Goal: Information Seeking & Learning: Find specific fact

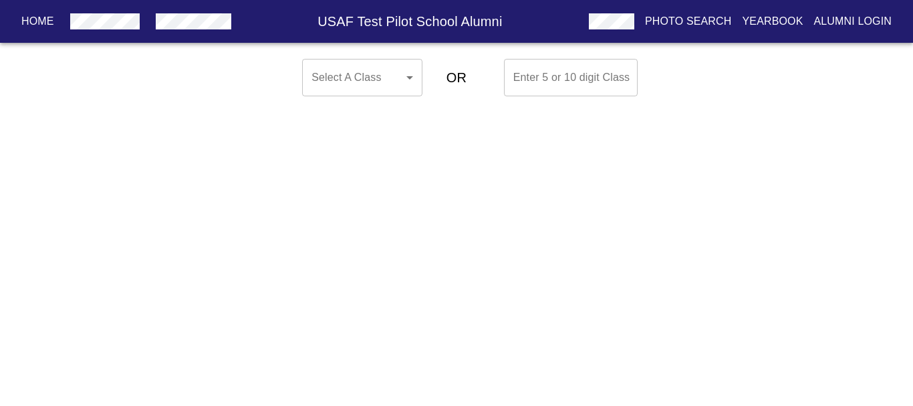
click at [404, 75] on body "Home USAF Test Pilot School Alumni Photo Search Yearbook Alumni Login Select A …" at bounding box center [456, 77] width 913 height 48
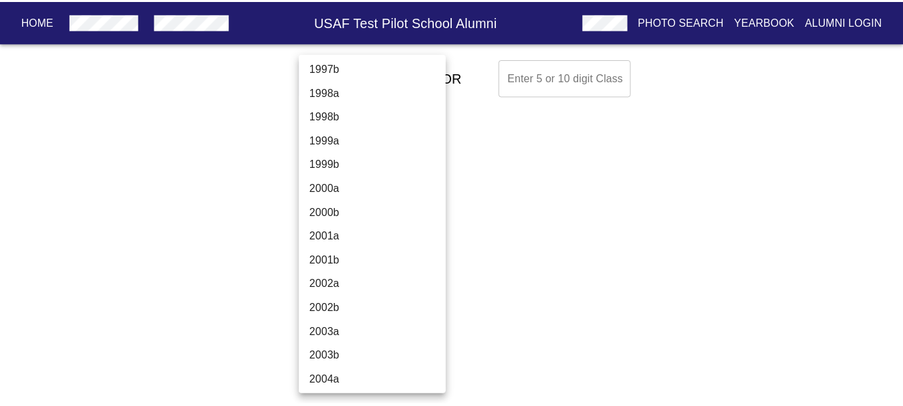
scroll to position [3475, 0]
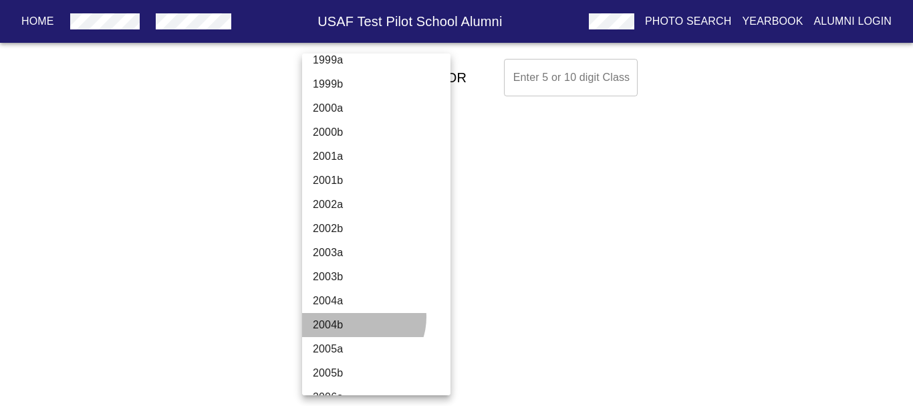
drag, startPoint x: 357, startPoint y: 317, endPoint x: 361, endPoint y: 302, distance: 15.2
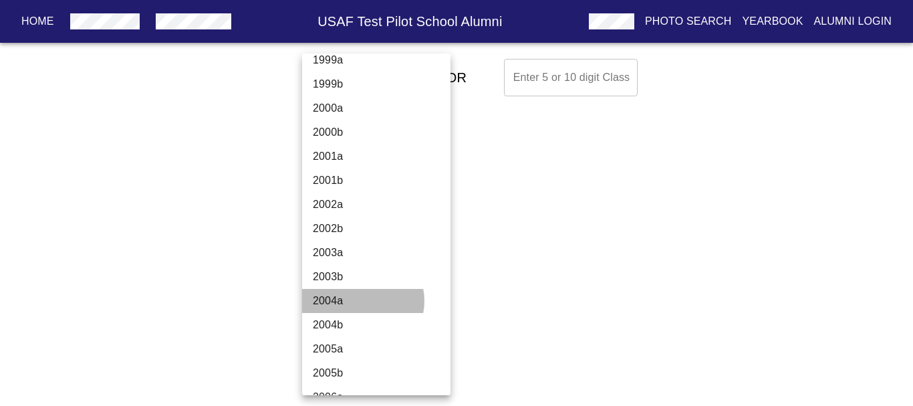
click at [361, 301] on li "2004a" at bounding box center [381, 301] width 158 height 24
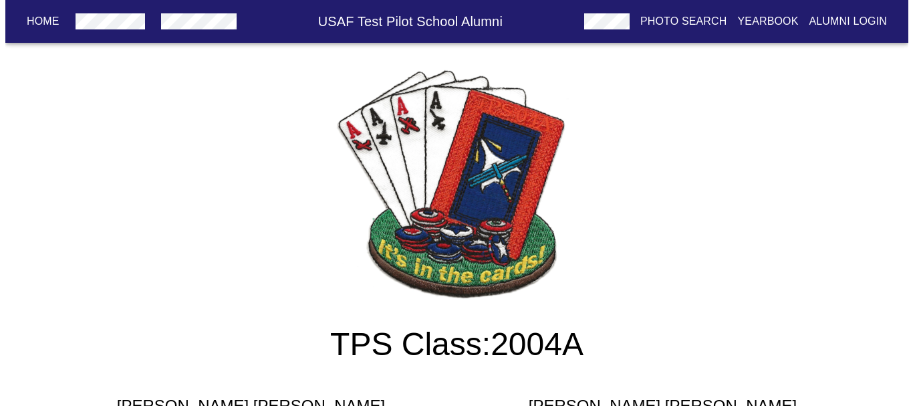
scroll to position [0, 0]
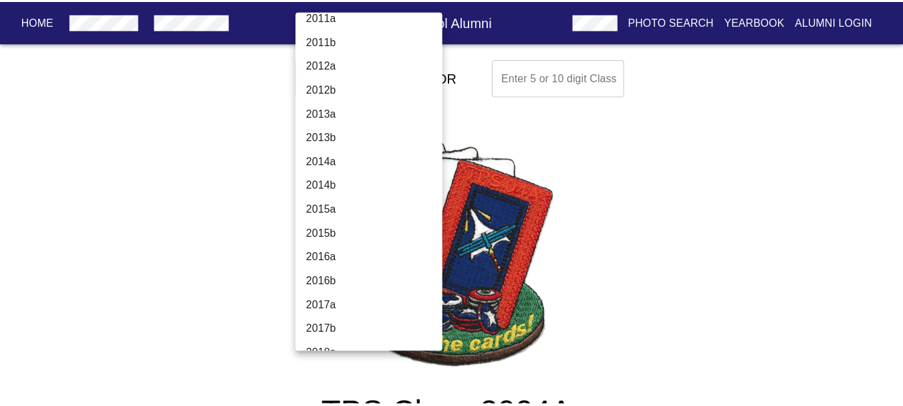
scroll to position [4086, 0]
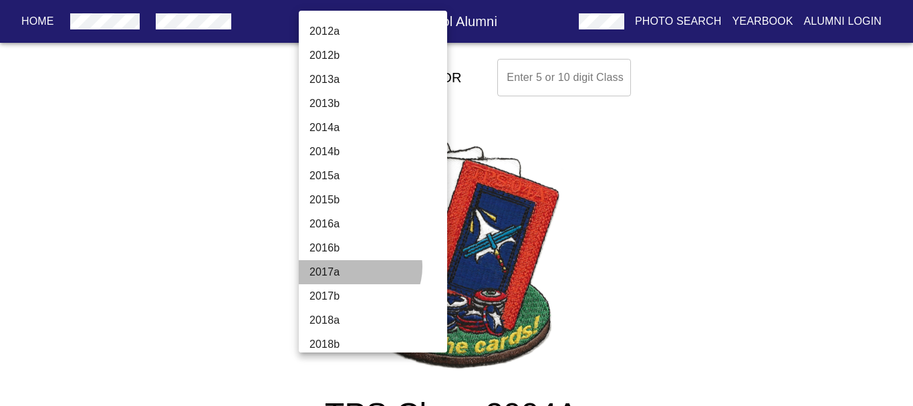
click at [356, 267] on li "2017a" at bounding box center [378, 272] width 158 height 24
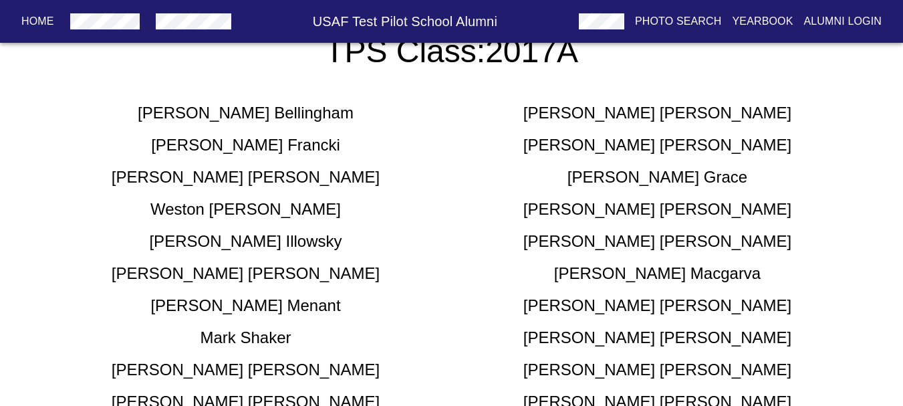
scroll to position [401, 0]
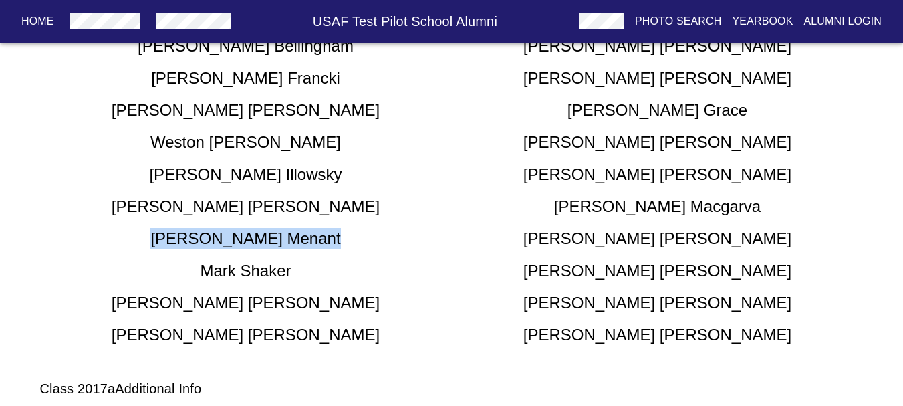
drag, startPoint x: 333, startPoint y: 245, endPoint x: 188, endPoint y: 247, distance: 145.7
click at [188, 247] on div "[PERSON_NAME]" at bounding box center [246, 238] width 412 height 21
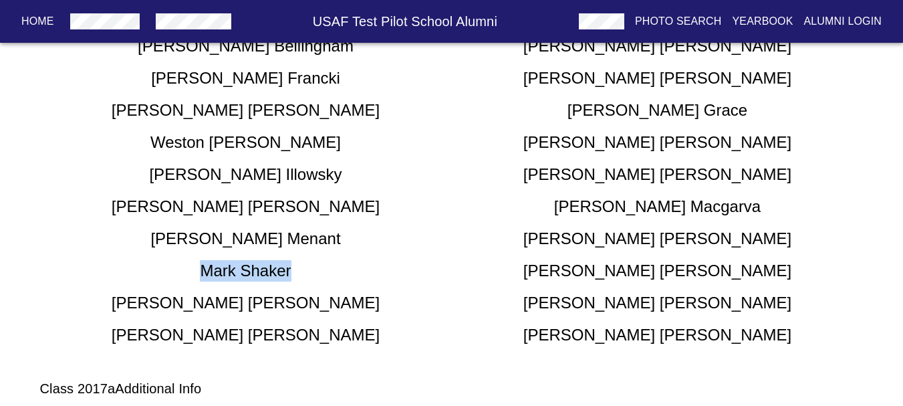
drag, startPoint x: 299, startPoint y: 267, endPoint x: 159, endPoint y: 273, distance: 140.4
click at [159, 273] on div "[PERSON_NAME]" at bounding box center [246, 270] width 412 height 21
copy h5 "[PERSON_NAME]"
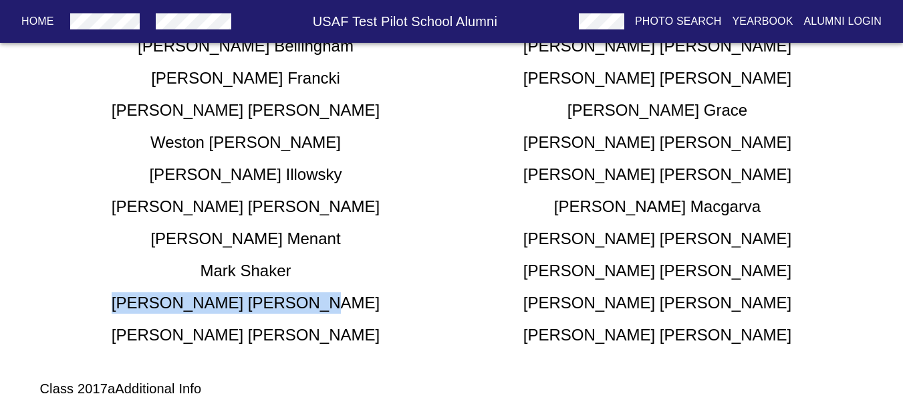
drag, startPoint x: 306, startPoint y: 301, endPoint x: 174, endPoint y: 307, distance: 132.4
click at [174, 307] on div "[PERSON_NAME]" at bounding box center [246, 302] width 412 height 21
copy h5 "[PERSON_NAME]"
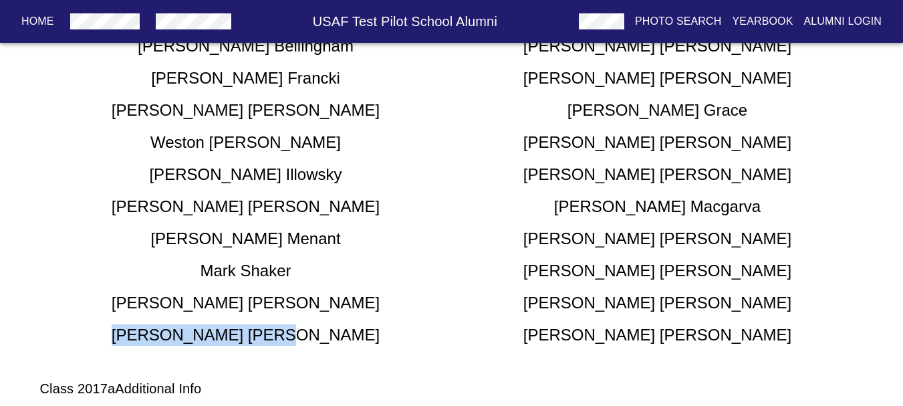
drag, startPoint x: 261, startPoint y: 334, endPoint x: 170, endPoint y: 329, distance: 90.3
click at [166, 327] on div "[PERSON_NAME]" at bounding box center [246, 334] width 412 height 21
copy h5 "[PERSON_NAME]"
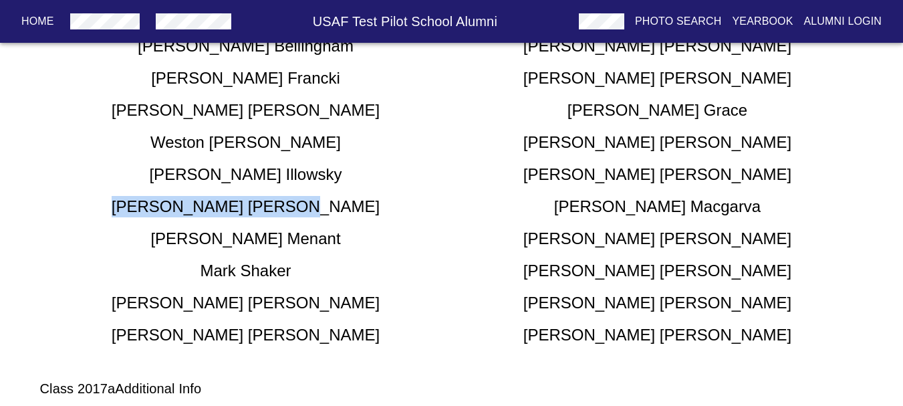
drag, startPoint x: 312, startPoint y: 201, endPoint x: 167, endPoint y: 209, distance: 145.2
click at [167, 209] on div "[PERSON_NAME]" at bounding box center [246, 206] width 412 height 21
copy h5 "[PERSON_NAME]"
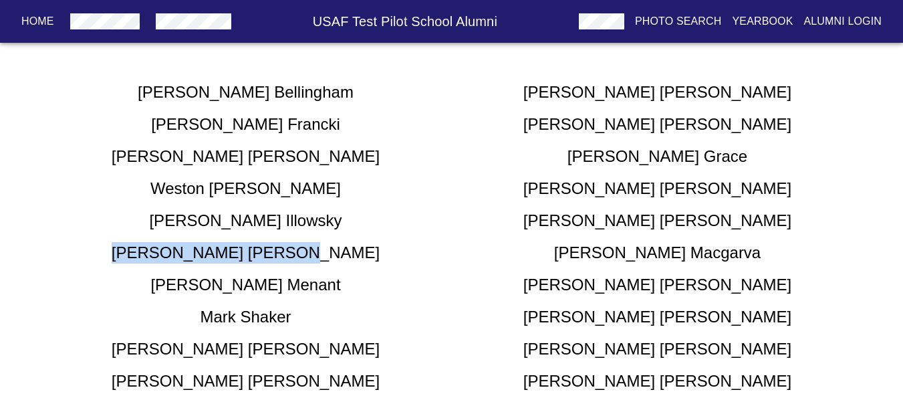
scroll to position [334, 0]
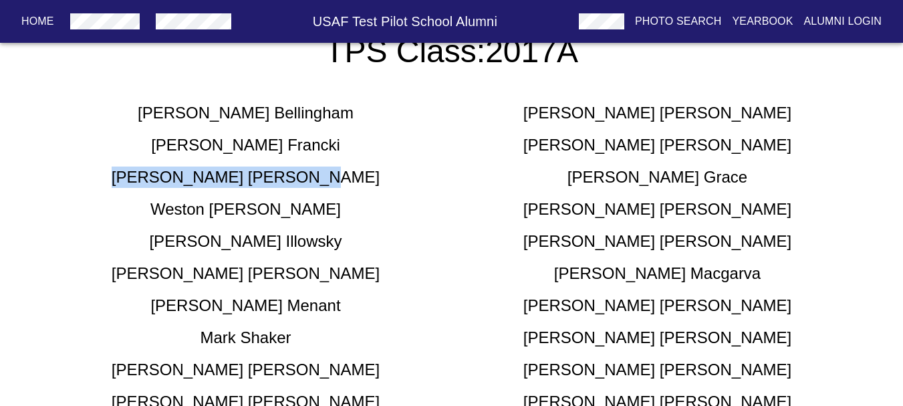
drag, startPoint x: 317, startPoint y: 172, endPoint x: 158, endPoint y: 185, distance: 160.3
click at [158, 185] on div "[PERSON_NAME]" at bounding box center [246, 176] width 412 height 21
copy h5 "[PERSON_NAME]"
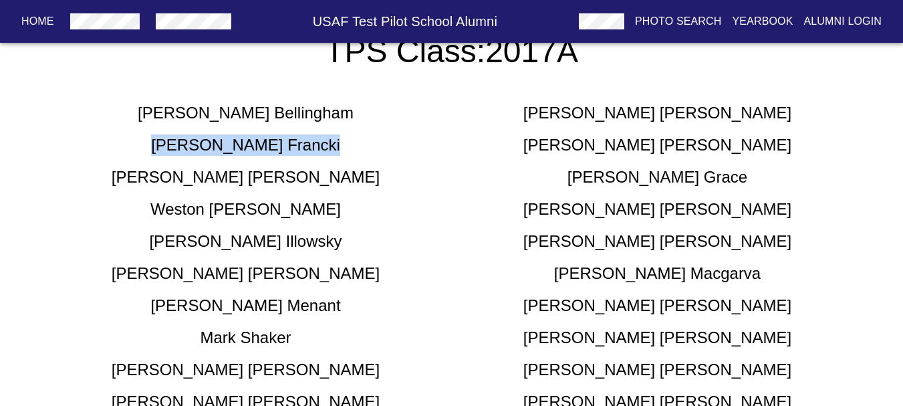
drag, startPoint x: 201, startPoint y: 141, endPoint x: 162, endPoint y: 141, distance: 38.8
click at [162, 141] on div "[PERSON_NAME]" at bounding box center [246, 144] width 412 height 21
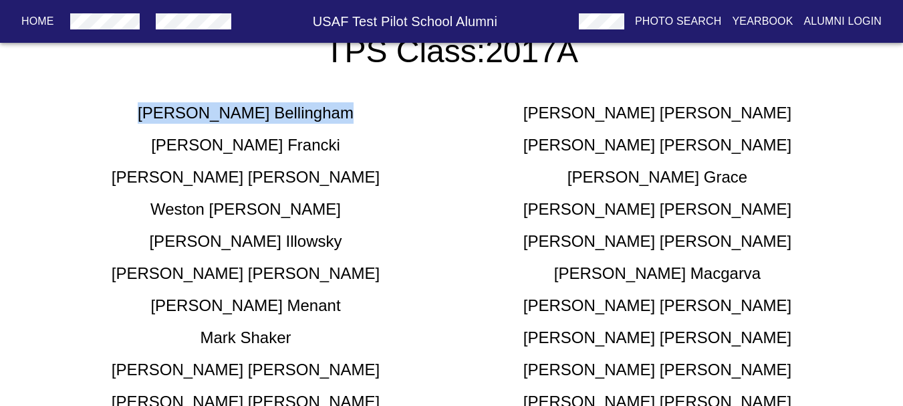
drag, startPoint x: 329, startPoint y: 118, endPoint x: 184, endPoint y: 115, distance: 145.0
click at [172, 115] on div "[PERSON_NAME]" at bounding box center [246, 112] width 412 height 21
copy h5 "[PERSON_NAME]"
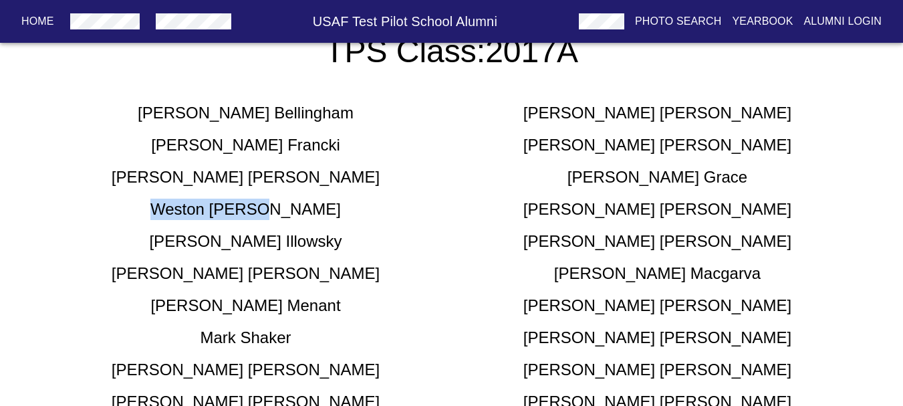
drag, startPoint x: 317, startPoint y: 200, endPoint x: 185, endPoint y: 215, distance: 132.4
click at [185, 215] on div "[PERSON_NAME]" at bounding box center [246, 208] width 412 height 21
copy h5 "[PERSON_NAME]"
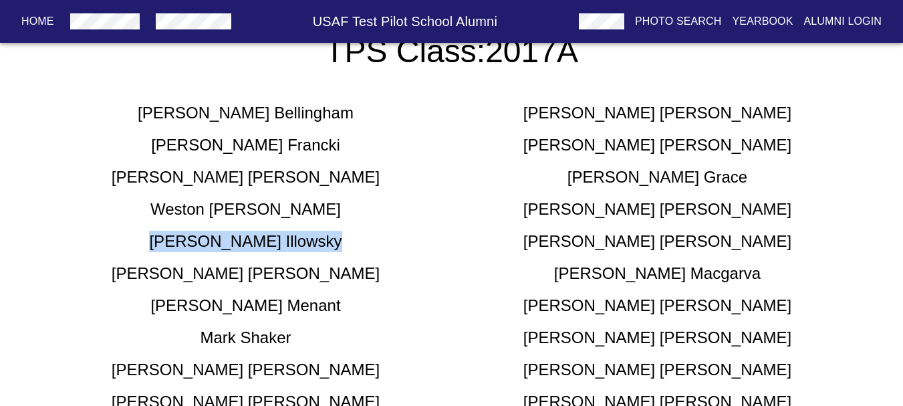
drag, startPoint x: 314, startPoint y: 239, endPoint x: 170, endPoint y: 247, distance: 144.5
click at [170, 247] on div "[PERSON_NAME]" at bounding box center [246, 241] width 412 height 21
copy h5 "[PERSON_NAME]"
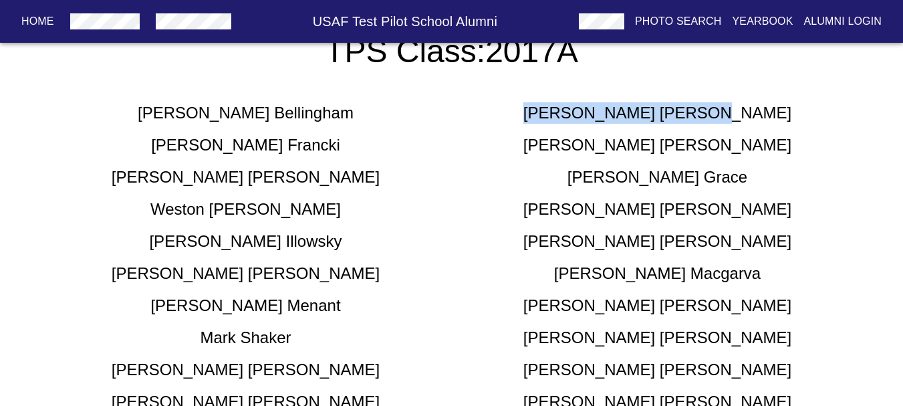
drag, startPoint x: 643, startPoint y: 120, endPoint x: 564, endPoint y: 128, distance: 79.3
click at [564, 128] on div "[PERSON_NAME] [PERSON_NAME] [PERSON_NAME] [PERSON_NAME] [PERSON_NAME] [PERSON_N…" at bounding box center [451, 252] width 823 height 321
copy h5 "[PERSON_NAME]"
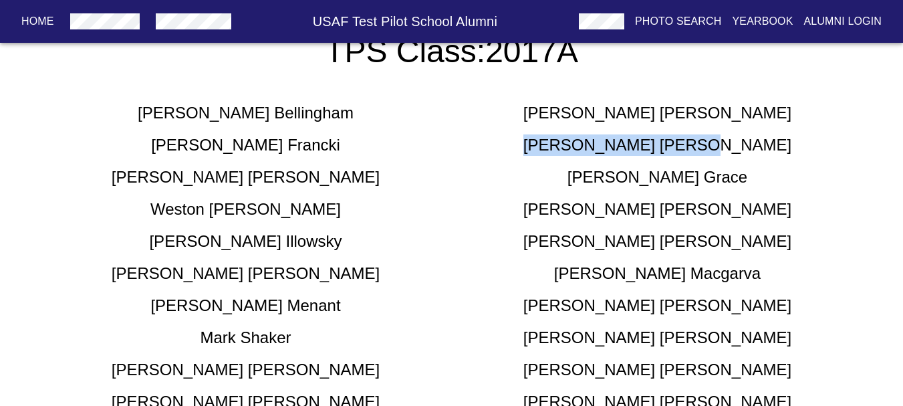
drag, startPoint x: 716, startPoint y: 147, endPoint x: 583, endPoint y: 151, distance: 133.7
click at [583, 151] on div "[PERSON_NAME]" at bounding box center [658, 144] width 412 height 21
copy h5 "[PERSON_NAME]"
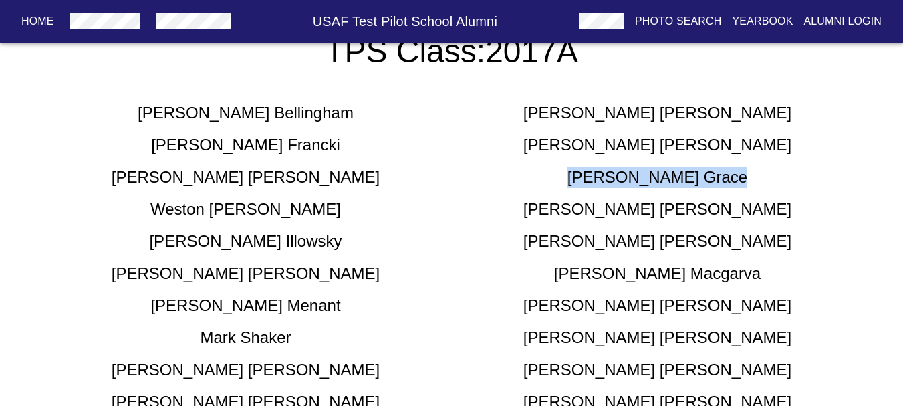
drag, startPoint x: 673, startPoint y: 178, endPoint x: 578, endPoint y: 182, distance: 94.9
click at [578, 182] on div "[PERSON_NAME]" at bounding box center [658, 176] width 412 height 21
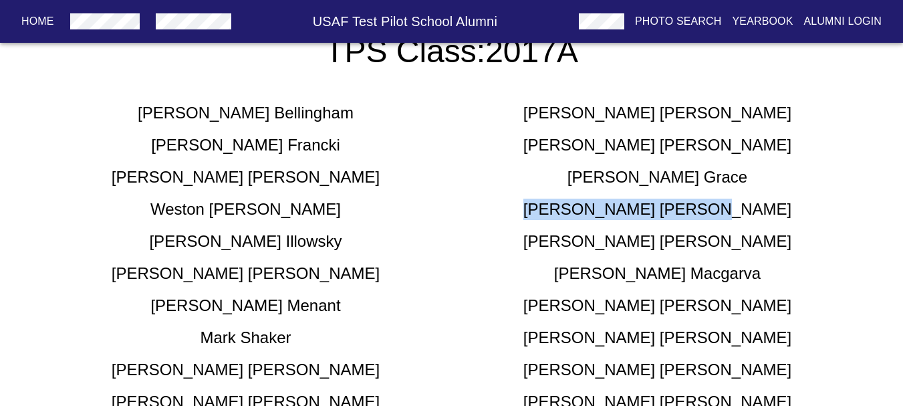
drag, startPoint x: 739, startPoint y: 212, endPoint x: 568, endPoint y: 205, distance: 171.2
click at [568, 205] on div "[PERSON_NAME]" at bounding box center [658, 208] width 412 height 21
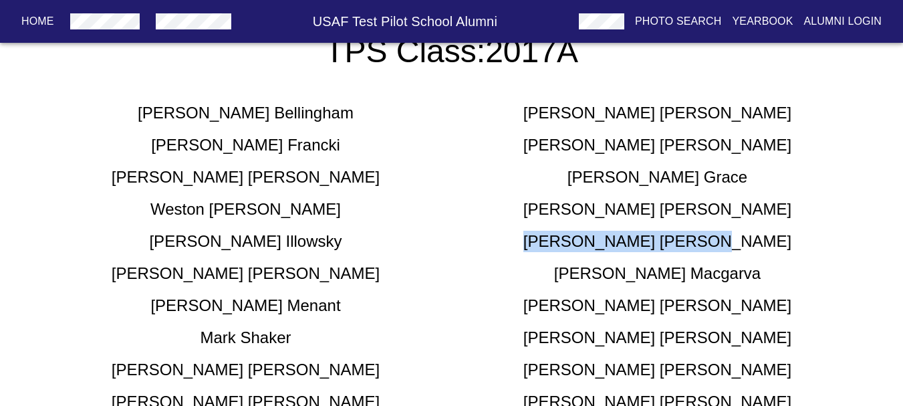
drag, startPoint x: 719, startPoint y: 249, endPoint x: 569, endPoint y: 241, distance: 149.9
click at [568, 241] on div "[PERSON_NAME]" at bounding box center [658, 241] width 412 height 21
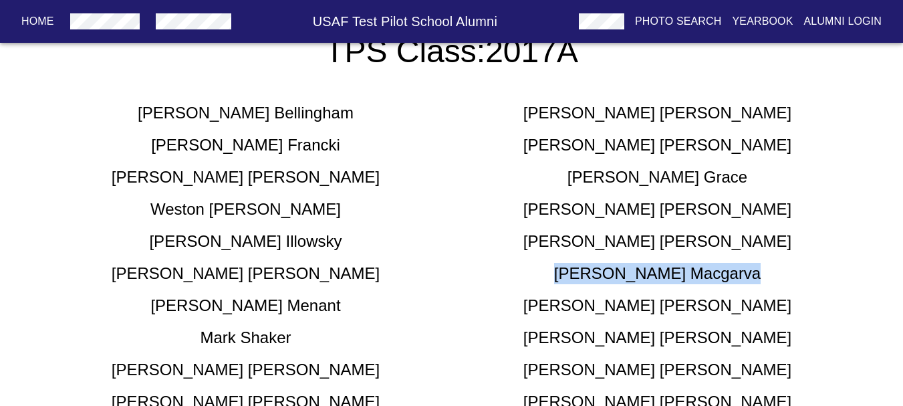
drag, startPoint x: 736, startPoint y: 277, endPoint x: 587, endPoint y: 276, distance: 149.7
click at [587, 276] on div "[PERSON_NAME]" at bounding box center [658, 273] width 412 height 21
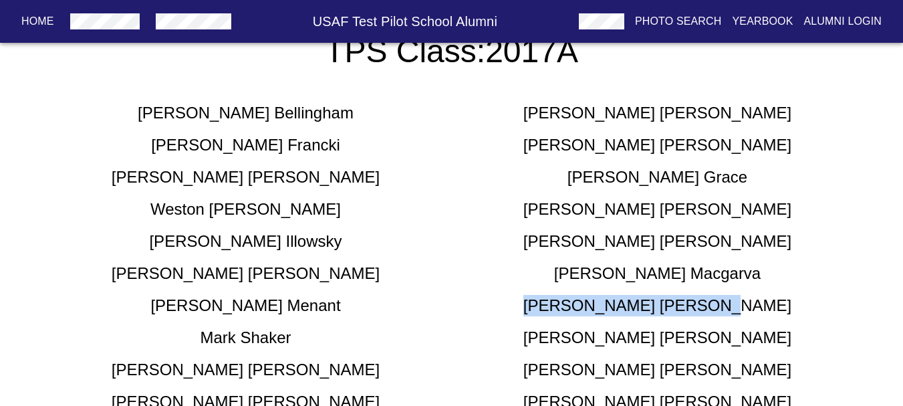
drag, startPoint x: 711, startPoint y: 301, endPoint x: 578, endPoint y: 295, distance: 133.1
click at [578, 295] on div "[PERSON_NAME]" at bounding box center [658, 305] width 412 height 21
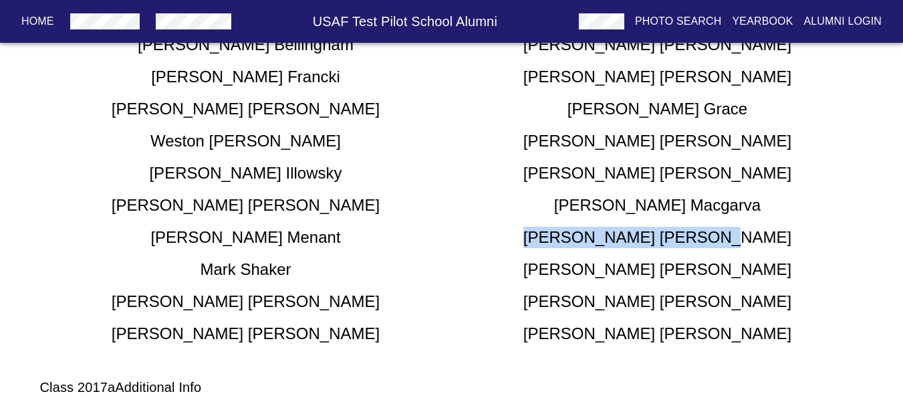
scroll to position [468, 0]
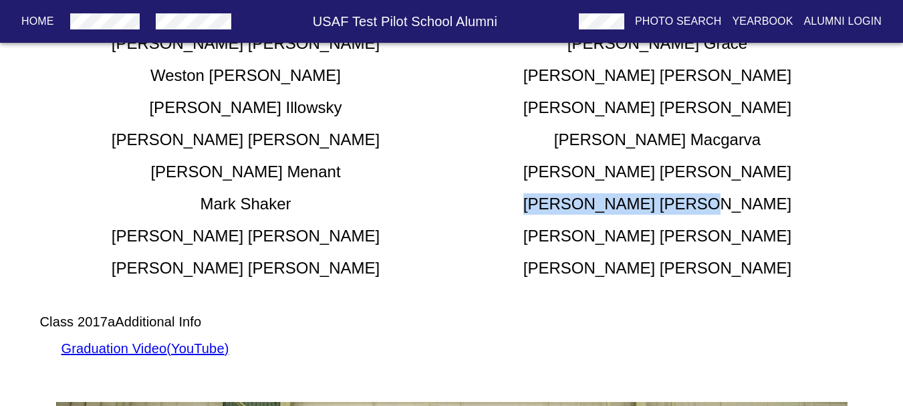
drag, startPoint x: 734, startPoint y: 212, endPoint x: 604, endPoint y: 212, distance: 129.6
click at [604, 212] on div "[PERSON_NAME]" at bounding box center [658, 203] width 412 height 21
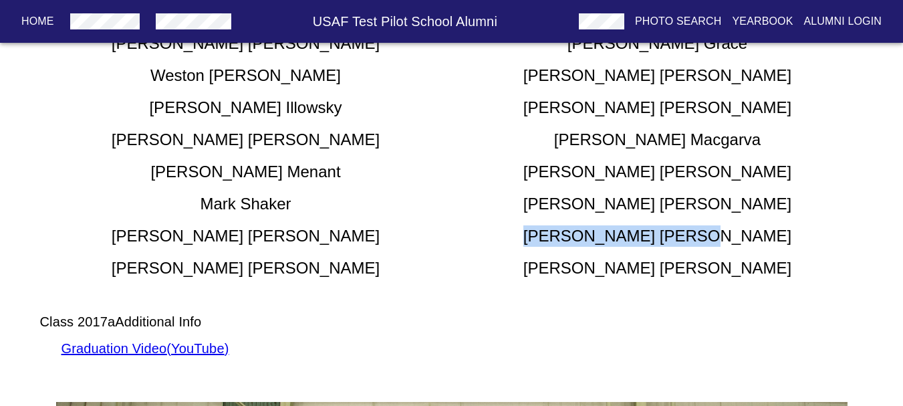
drag, startPoint x: 714, startPoint y: 231, endPoint x: 596, endPoint y: 234, distance: 118.3
click at [596, 234] on div "[PERSON_NAME]" at bounding box center [658, 235] width 412 height 21
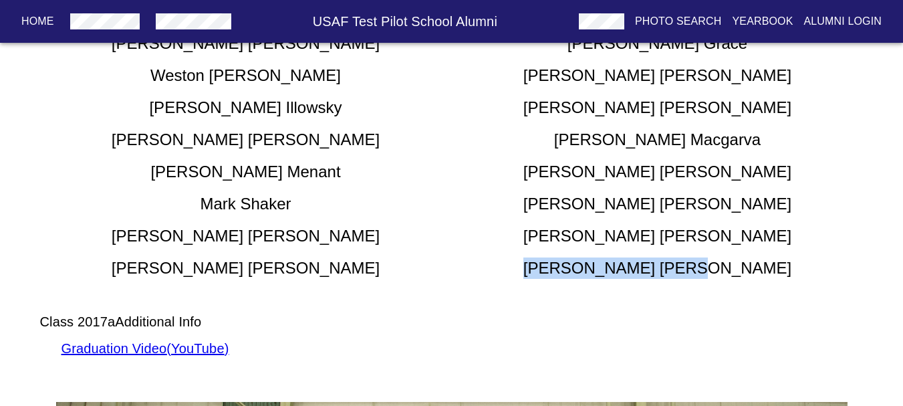
drag, startPoint x: 710, startPoint y: 267, endPoint x: 601, endPoint y: 275, distance: 109.2
click at [601, 275] on div "[PERSON_NAME]" at bounding box center [658, 267] width 412 height 21
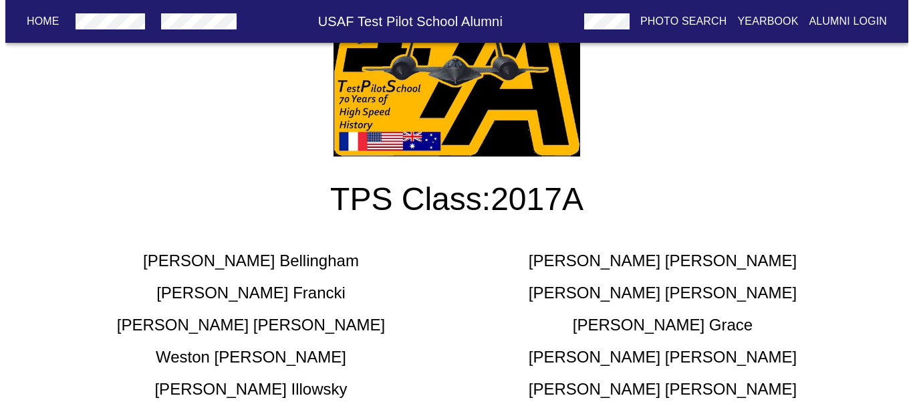
scroll to position [0, 0]
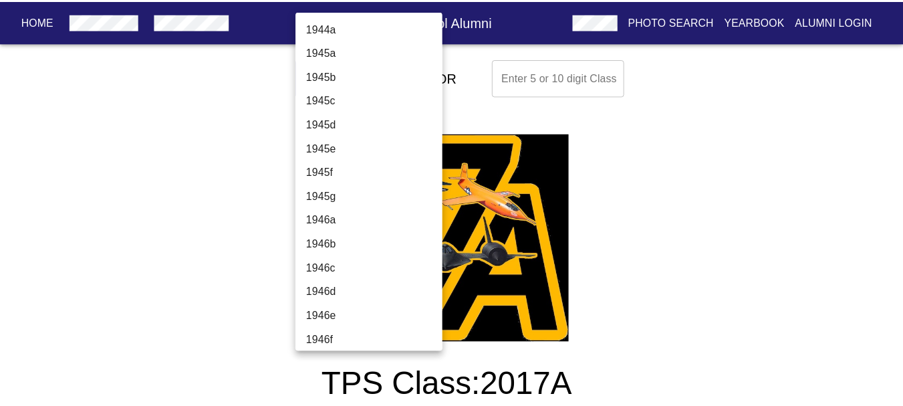
scroll to position [4177, 0]
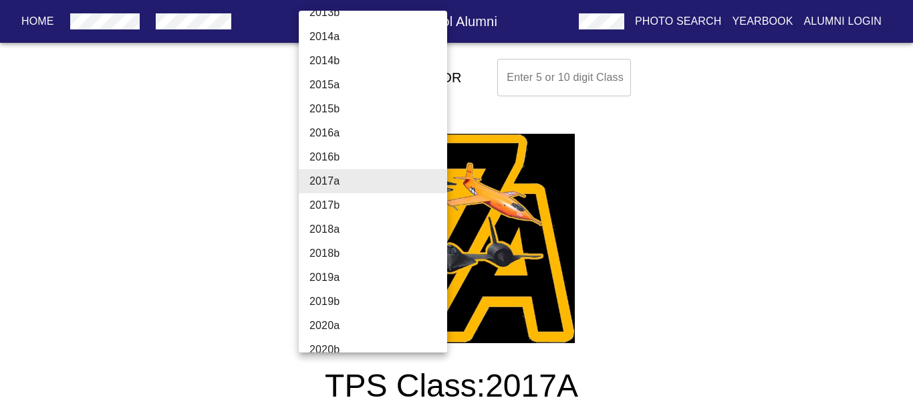
click at [363, 207] on li "2017b" at bounding box center [378, 205] width 158 height 24
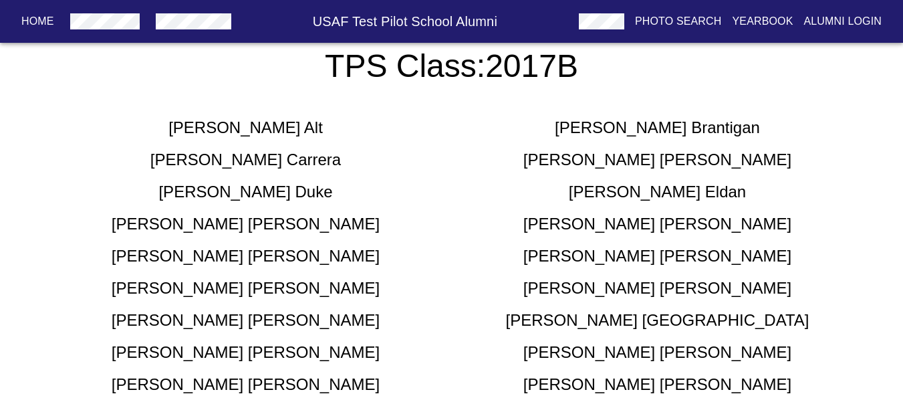
scroll to position [334, 0]
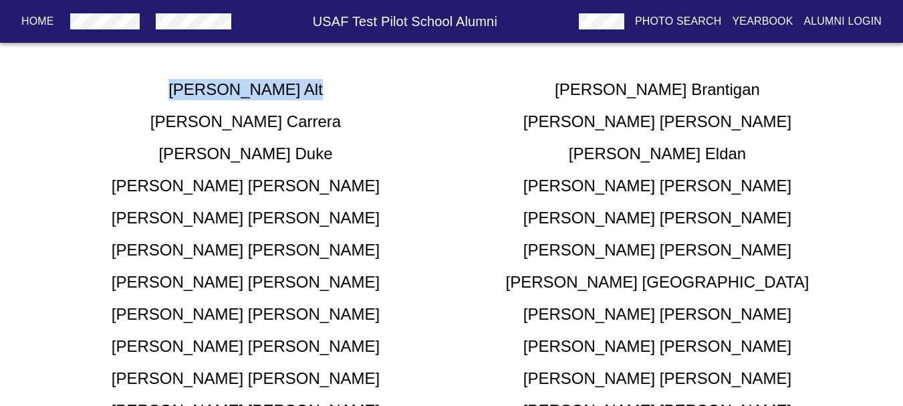
drag, startPoint x: 297, startPoint y: 94, endPoint x: 194, endPoint y: 97, distance: 103.6
click at [194, 97] on div "[PERSON_NAME]" at bounding box center [246, 89] width 412 height 21
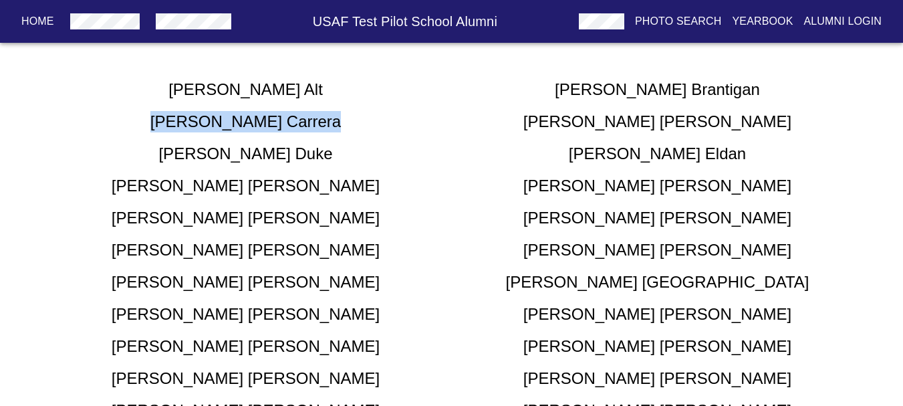
drag, startPoint x: 332, startPoint y: 108, endPoint x: 149, endPoint y: 120, distance: 183.5
click at [149, 120] on div "[PERSON_NAME] [PERSON_NAME] [PERSON_NAME] [PERSON_NAME] [PERSON_NAME] [PERSON_N…" at bounding box center [451, 260] width 823 height 385
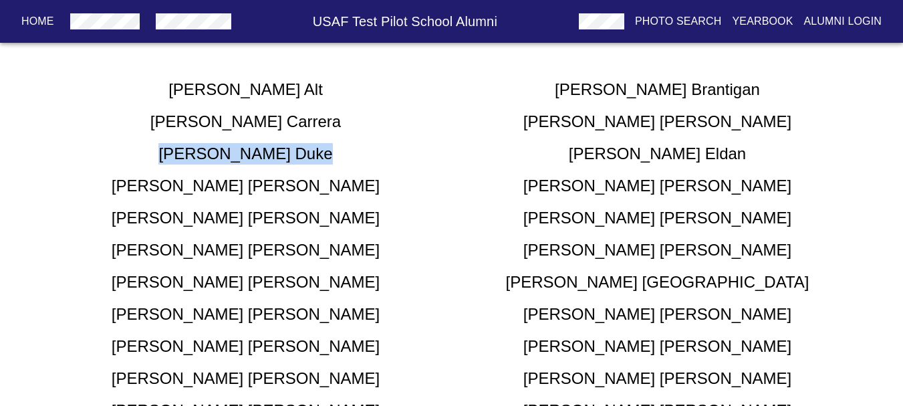
drag, startPoint x: 337, startPoint y: 152, endPoint x: 198, endPoint y: 156, distance: 139.7
click at [198, 156] on div "[PERSON_NAME]" at bounding box center [246, 153] width 412 height 21
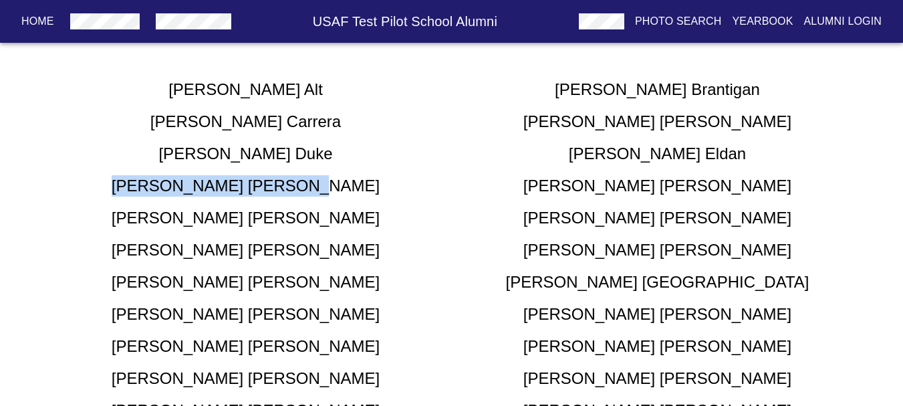
drag, startPoint x: 347, startPoint y: 185, endPoint x: 147, endPoint y: 176, distance: 200.7
click at [147, 176] on div "[PERSON_NAME]" at bounding box center [246, 185] width 412 height 21
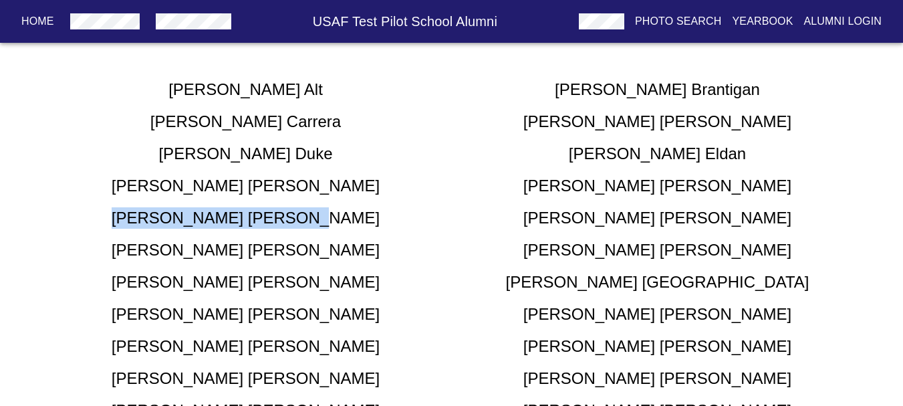
drag, startPoint x: 359, startPoint y: 218, endPoint x: 158, endPoint y: 224, distance: 201.2
click at [158, 224] on div "[PERSON_NAME]" at bounding box center [246, 217] width 412 height 21
click at [233, 214] on h5 "[PERSON_NAME]" at bounding box center [246, 217] width 268 height 21
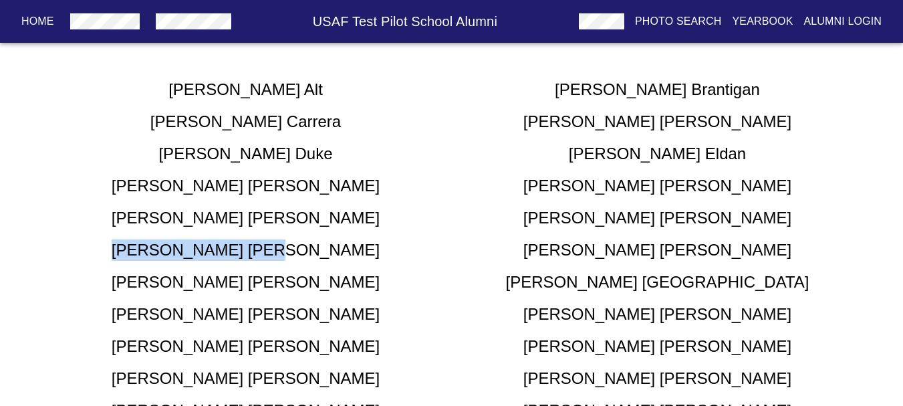
drag, startPoint x: 306, startPoint y: 255, endPoint x: 181, endPoint y: 251, distance: 125.0
click at [172, 251] on div "[PERSON_NAME]" at bounding box center [246, 249] width 412 height 21
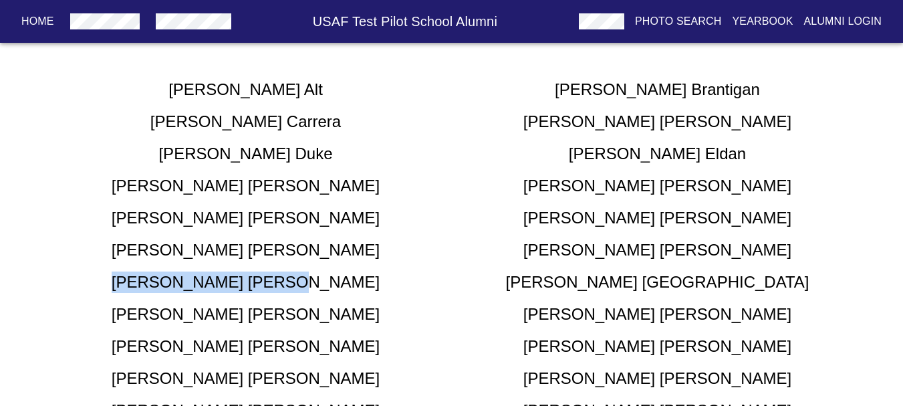
drag, startPoint x: 309, startPoint y: 279, endPoint x: 197, endPoint y: 279, distance: 111.6
click at [174, 277] on div "[PERSON_NAME]" at bounding box center [246, 281] width 412 height 21
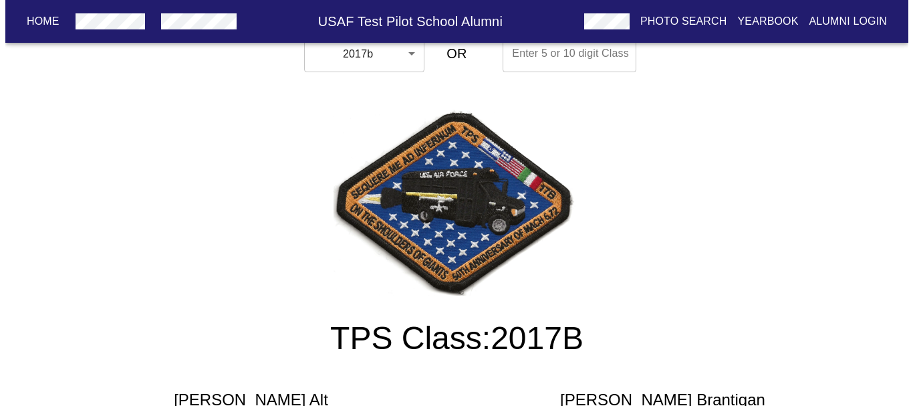
scroll to position [0, 0]
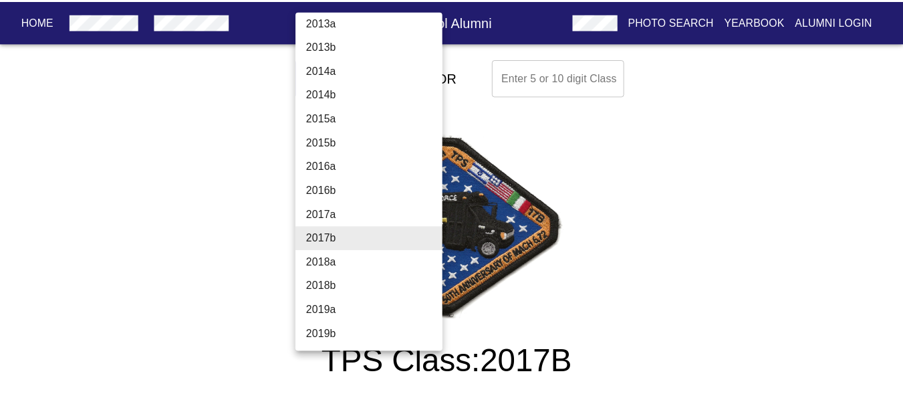
scroll to position [4067, 0]
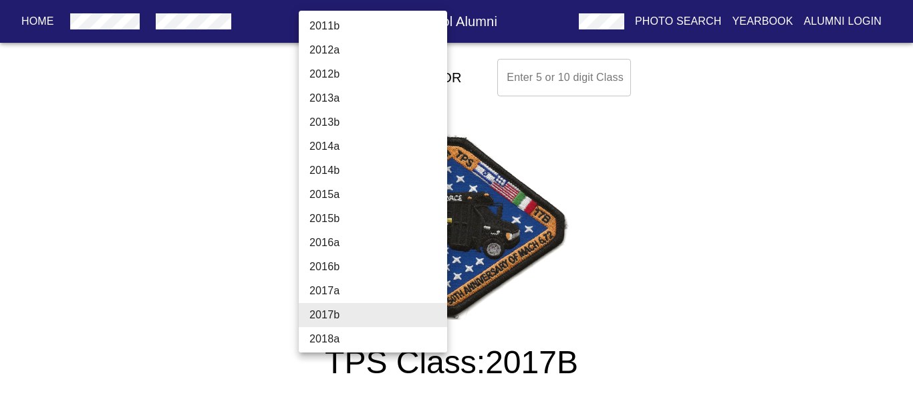
click at [367, 92] on li "2013a" at bounding box center [378, 98] width 158 height 24
type input "2013a"
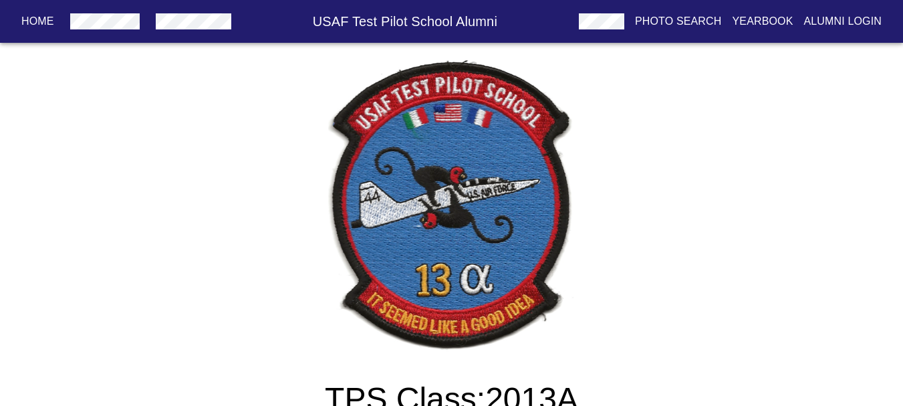
scroll to position [401, 0]
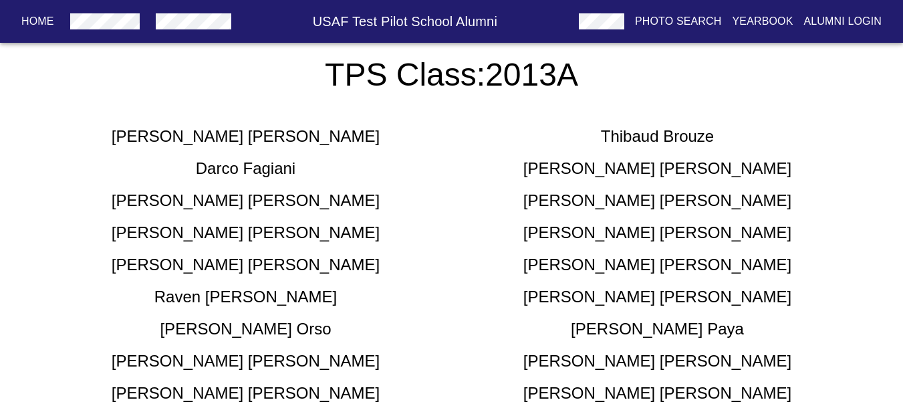
click at [183, 224] on div "[PERSON_NAME]" at bounding box center [246, 232] width 412 height 21
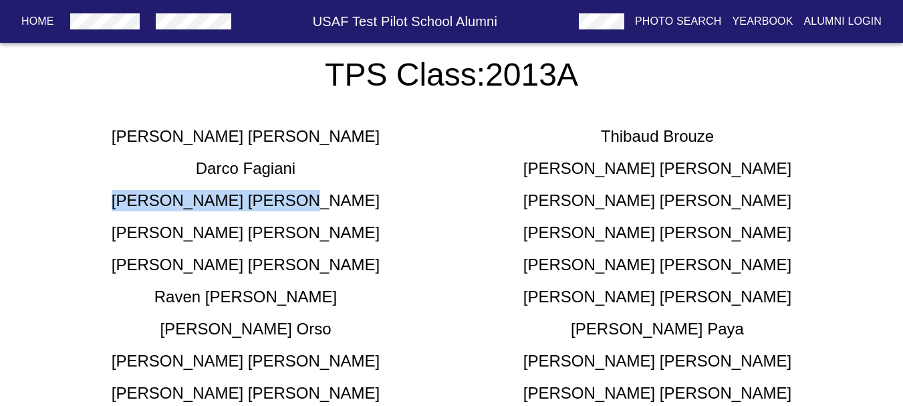
drag, startPoint x: 341, startPoint y: 200, endPoint x: 183, endPoint y: 208, distance: 158.6
click at [175, 202] on div "[PERSON_NAME]" at bounding box center [246, 200] width 412 height 21
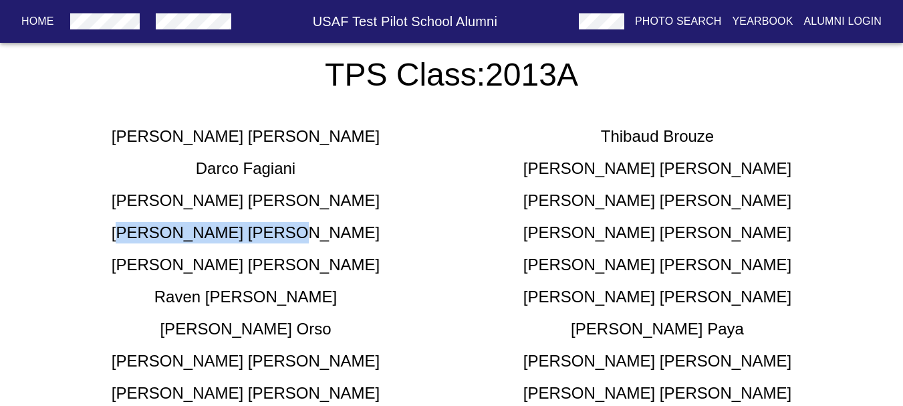
drag, startPoint x: 311, startPoint y: 235, endPoint x: 255, endPoint y: 232, distance: 56.9
click at [206, 231] on div "[PERSON_NAME]" at bounding box center [246, 232] width 412 height 21
drag, startPoint x: 255, startPoint y: 232, endPoint x: 320, endPoint y: 227, distance: 65.7
click at [327, 225] on div "[PERSON_NAME]" at bounding box center [246, 232] width 412 height 21
drag, startPoint x: 296, startPoint y: 232, endPoint x: 186, endPoint y: 231, distance: 110.3
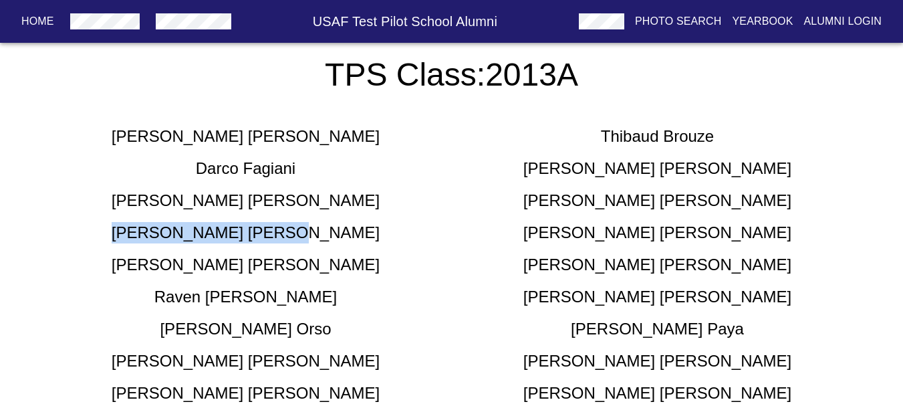
click at [180, 231] on div "[PERSON_NAME]" at bounding box center [246, 232] width 412 height 21
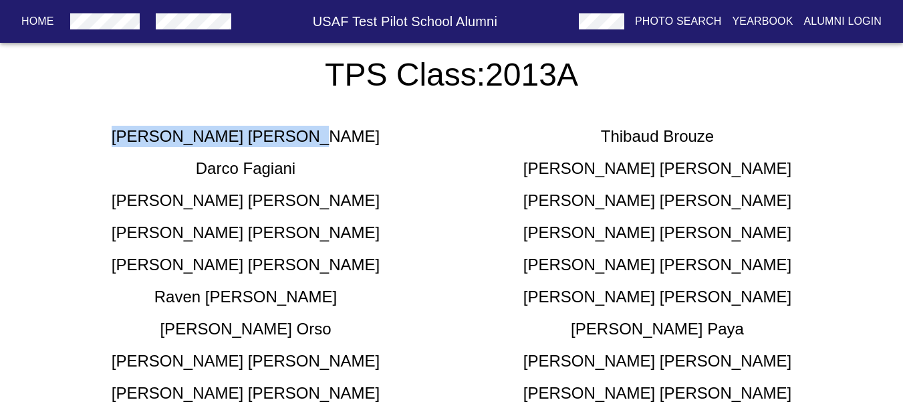
drag, startPoint x: 325, startPoint y: 144, endPoint x: 156, endPoint y: 144, distance: 168.4
click at [156, 144] on div "[PERSON_NAME]" at bounding box center [246, 136] width 412 height 21
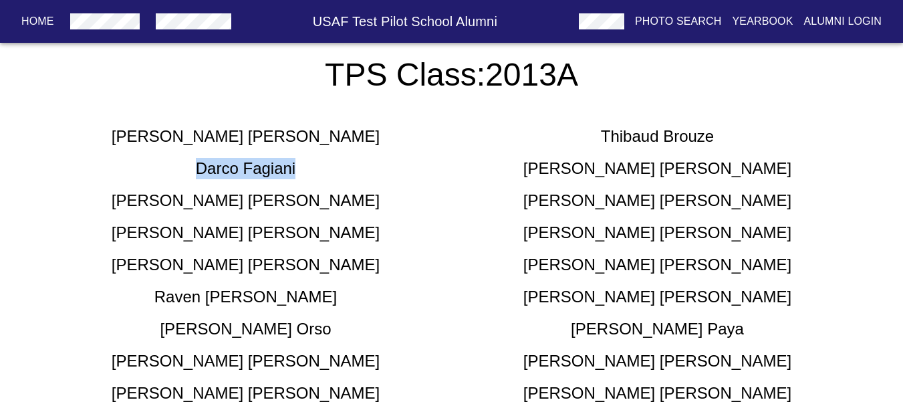
drag, startPoint x: 320, startPoint y: 178, endPoint x: 188, endPoint y: 174, distance: 131.7
click at [188, 174] on div "[PERSON_NAME]" at bounding box center [246, 168] width 412 height 21
drag, startPoint x: 240, startPoint y: 174, endPoint x: 161, endPoint y: 174, distance: 78.8
click at [161, 174] on div "[PERSON_NAME]" at bounding box center [246, 168] width 412 height 21
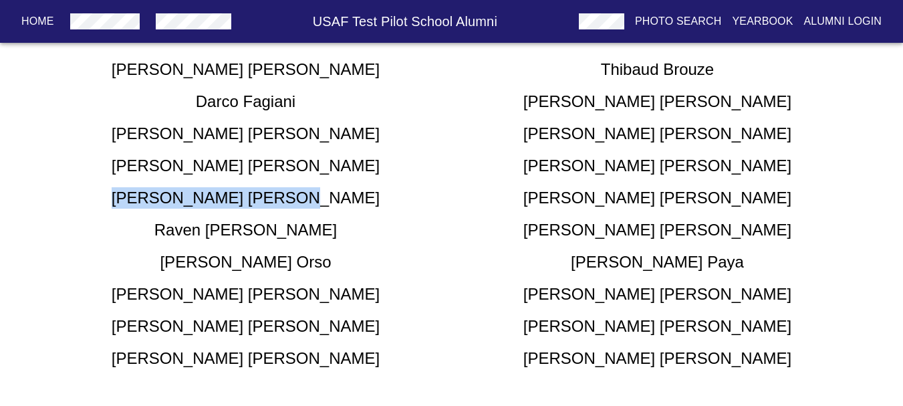
drag, startPoint x: 323, startPoint y: 202, endPoint x: 196, endPoint y: 201, distance: 126.3
click at [196, 201] on div "[PERSON_NAME]" at bounding box center [246, 197] width 412 height 21
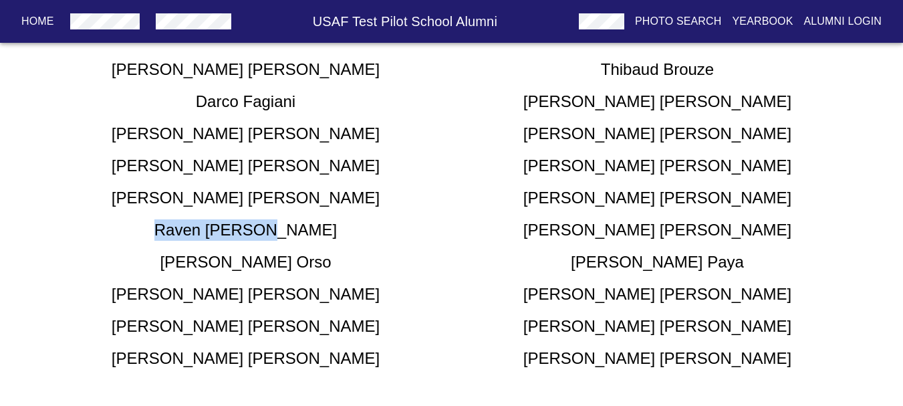
drag, startPoint x: 327, startPoint y: 223, endPoint x: 168, endPoint y: 229, distance: 159.1
click at [168, 229] on div "[PERSON_NAME]" at bounding box center [246, 229] width 412 height 21
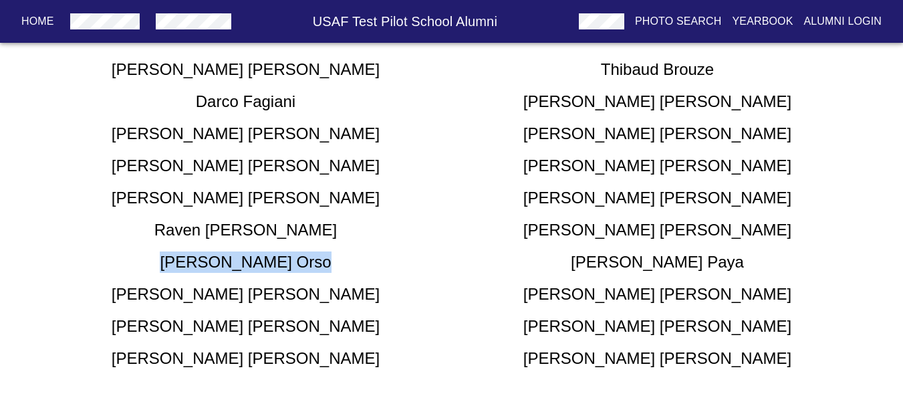
drag, startPoint x: 309, startPoint y: 269, endPoint x: 158, endPoint y: 256, distance: 152.3
click at [158, 256] on div "[PERSON_NAME]" at bounding box center [246, 261] width 412 height 21
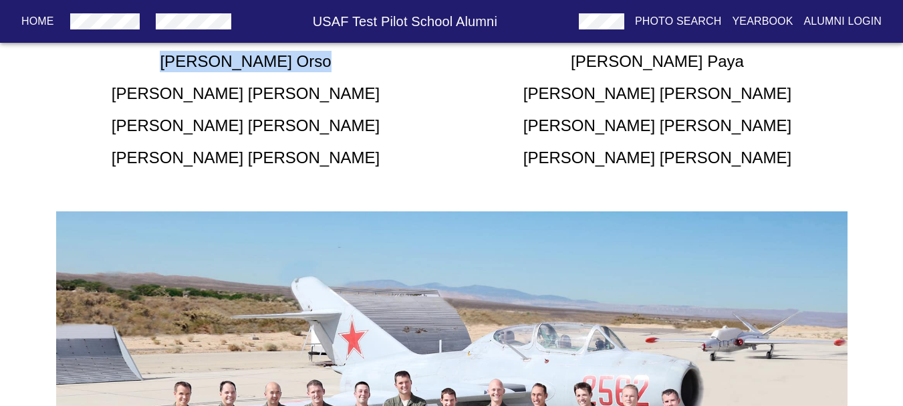
scroll to position [601, 0]
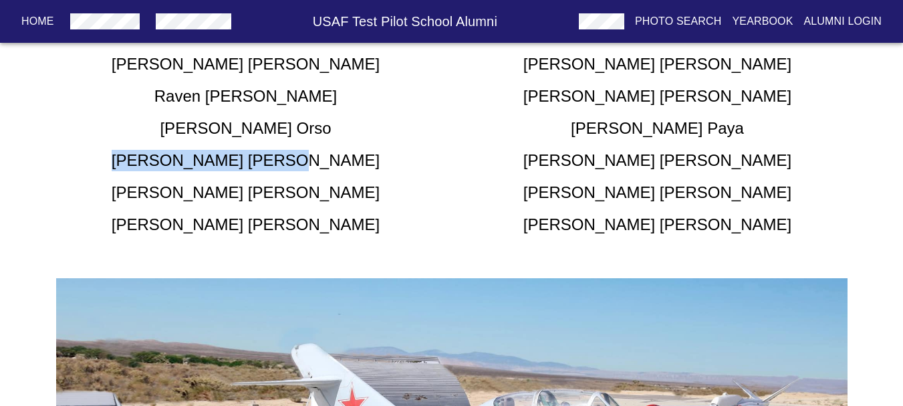
drag, startPoint x: 328, startPoint y: 165, endPoint x: 188, endPoint y: 166, distance: 139.7
click at [188, 166] on div "[PERSON_NAME]" at bounding box center [246, 160] width 412 height 21
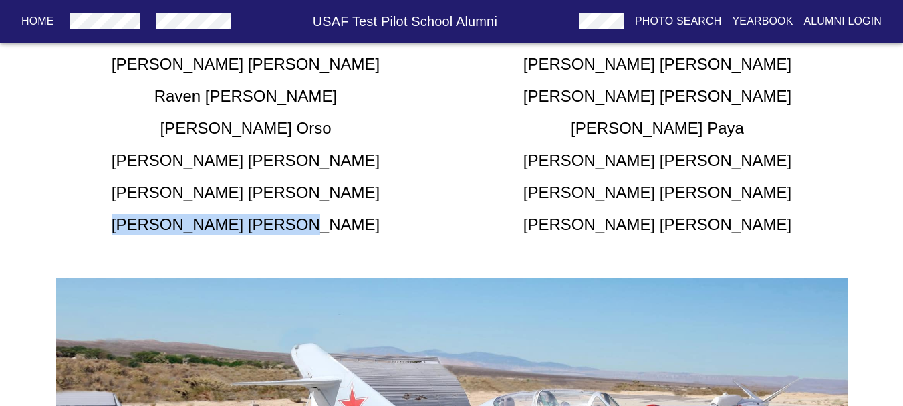
drag, startPoint x: 321, startPoint y: 231, endPoint x: 143, endPoint y: 228, distance: 178.4
click at [143, 228] on div "[PERSON_NAME]" at bounding box center [246, 224] width 412 height 21
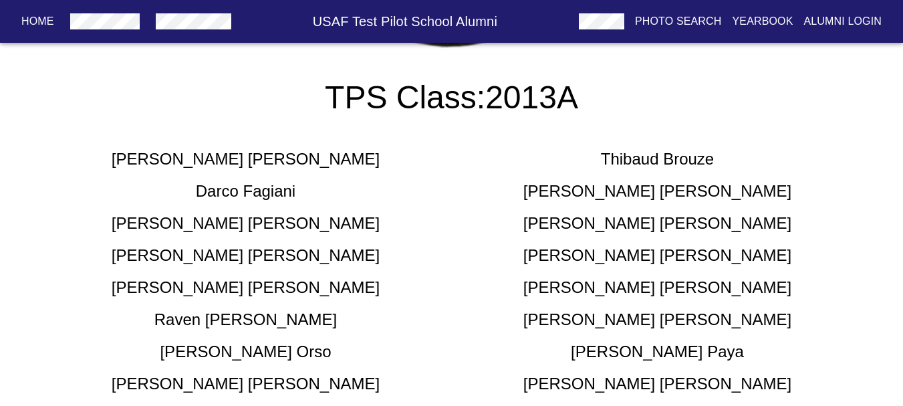
scroll to position [401, 0]
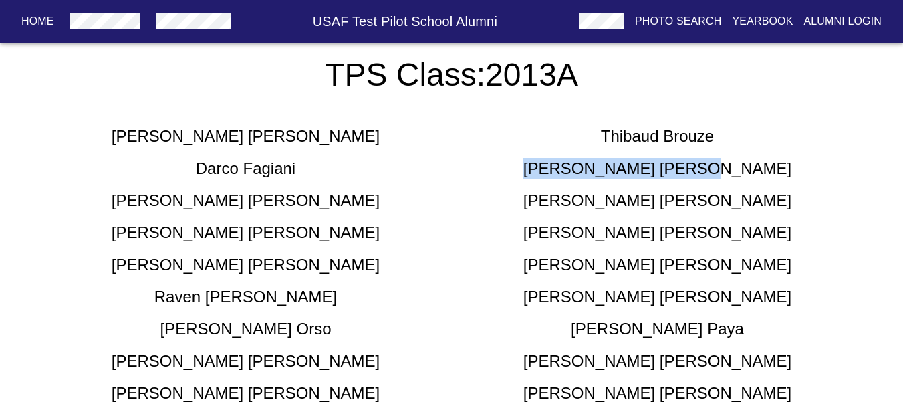
drag, startPoint x: 725, startPoint y: 168, endPoint x: 576, endPoint y: 168, distance: 149.0
click at [576, 168] on div "[PERSON_NAME]" at bounding box center [658, 168] width 412 height 21
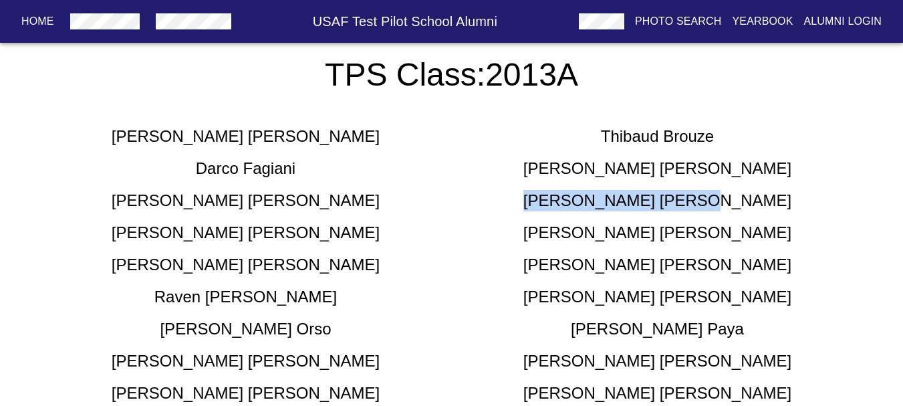
drag, startPoint x: 740, startPoint y: 201, endPoint x: 577, endPoint y: 197, distance: 163.1
click at [577, 196] on div "[PERSON_NAME]" at bounding box center [658, 200] width 412 height 21
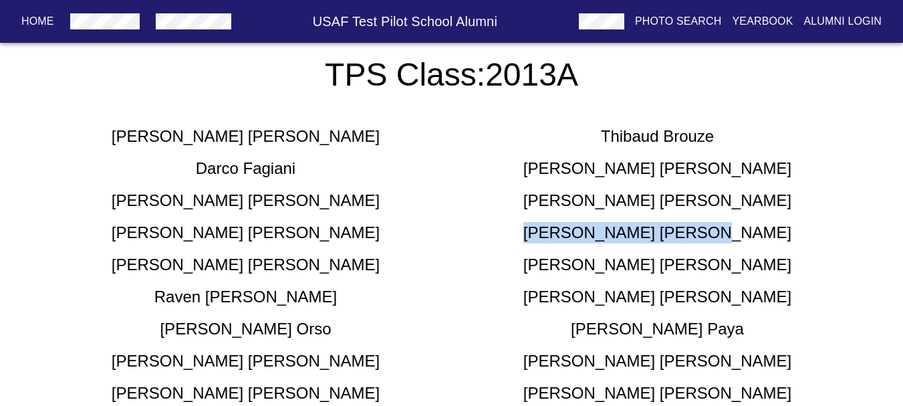
drag, startPoint x: 754, startPoint y: 243, endPoint x: 582, endPoint y: 233, distance: 172.0
click at [582, 233] on div "[PERSON_NAME]" at bounding box center [658, 232] width 412 height 21
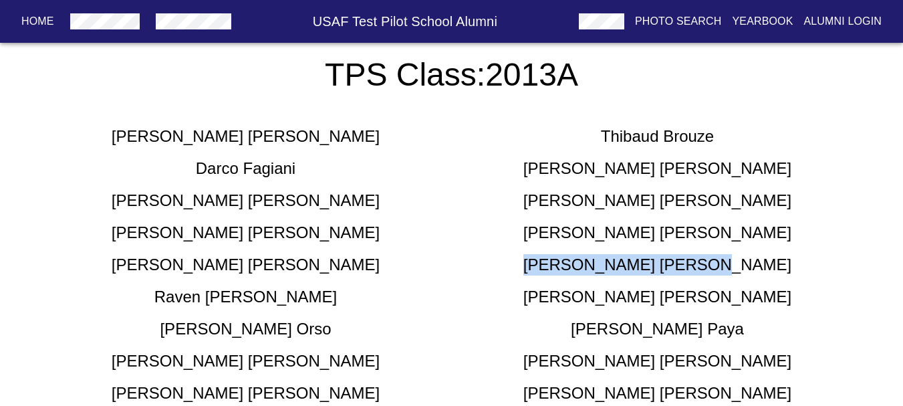
drag, startPoint x: 756, startPoint y: 265, endPoint x: 591, endPoint y: 264, distance: 165.0
click at [591, 264] on div "[PERSON_NAME]" at bounding box center [658, 264] width 412 height 21
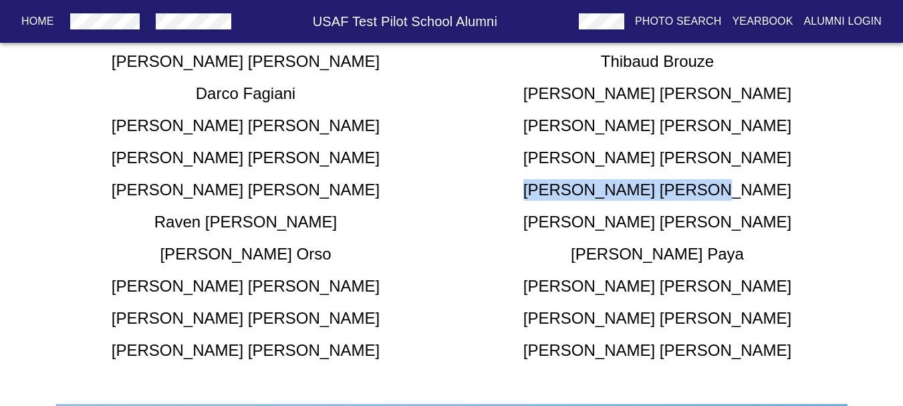
scroll to position [601, 0]
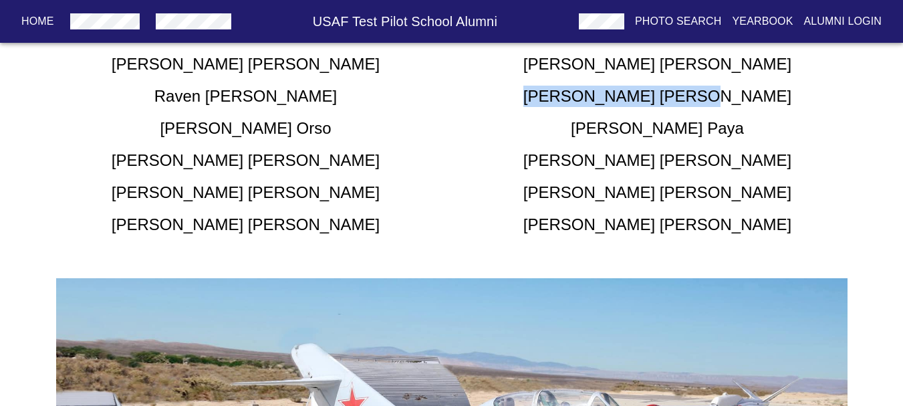
drag, startPoint x: 726, startPoint y: 91, endPoint x: 571, endPoint y: 94, distance: 155.1
click at [571, 94] on div "[PERSON_NAME]" at bounding box center [658, 96] width 412 height 21
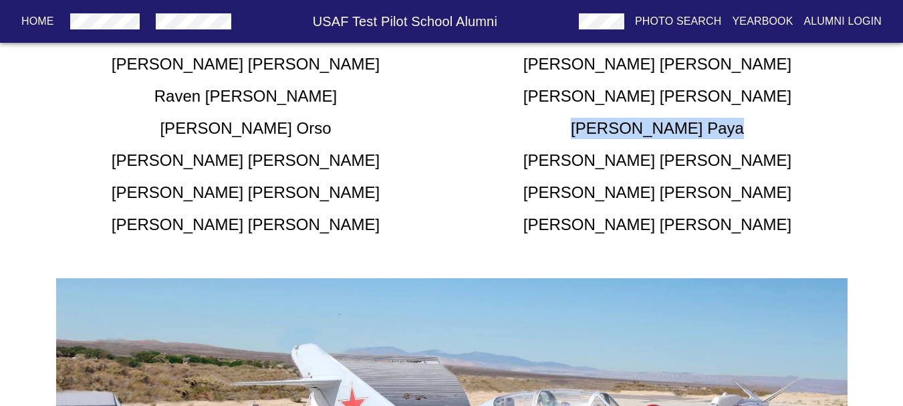
drag, startPoint x: 746, startPoint y: 127, endPoint x: 553, endPoint y: 125, distance: 193.8
click at [553, 125] on div "[PERSON_NAME]" at bounding box center [658, 128] width 412 height 21
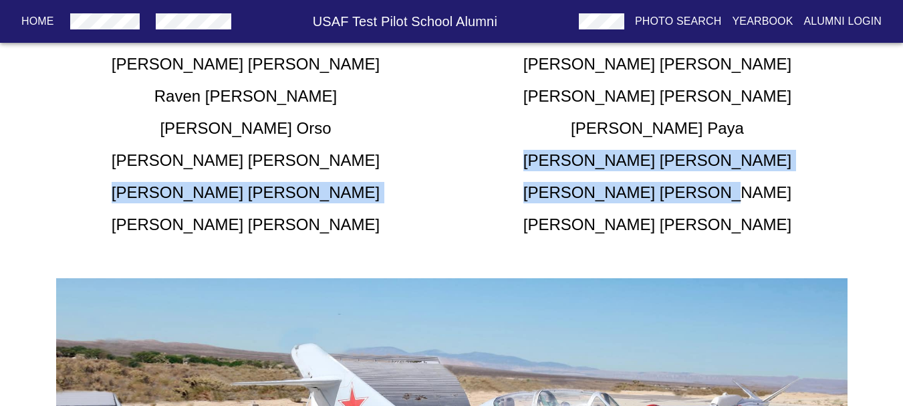
drag, startPoint x: 653, startPoint y: 162, endPoint x: 563, endPoint y: 168, distance: 91.0
click at [563, 168] on div "[PERSON_NAME] Brouze [PERSON_NAME] [PERSON_NAME] [PERSON_NAME] [PERSON_NAME] [P…" at bounding box center [451, 74] width 823 height 321
click at [655, 152] on h5 "[PERSON_NAME]" at bounding box center [657, 160] width 268 height 21
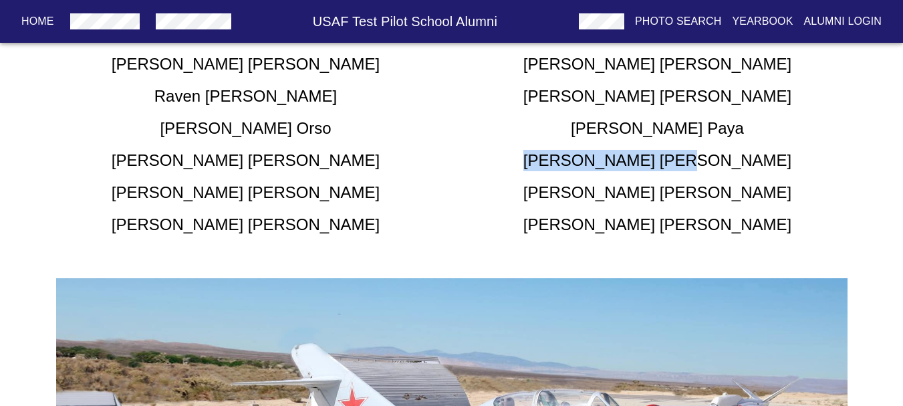
drag, startPoint x: 743, startPoint y: 152, endPoint x: 585, endPoint y: 164, distance: 158.2
click at [585, 164] on div "[PERSON_NAME]" at bounding box center [658, 160] width 412 height 21
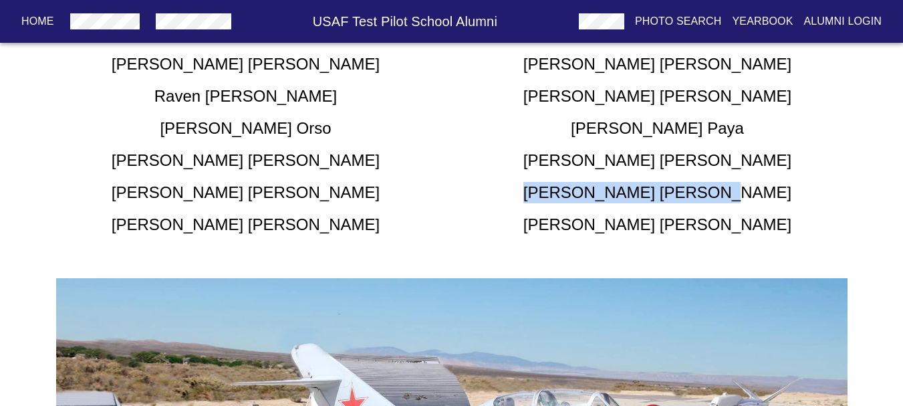
drag, startPoint x: 738, startPoint y: 189, endPoint x: 572, endPoint y: 194, distance: 165.8
click at [572, 194] on div "[PERSON_NAME]" at bounding box center [658, 192] width 412 height 21
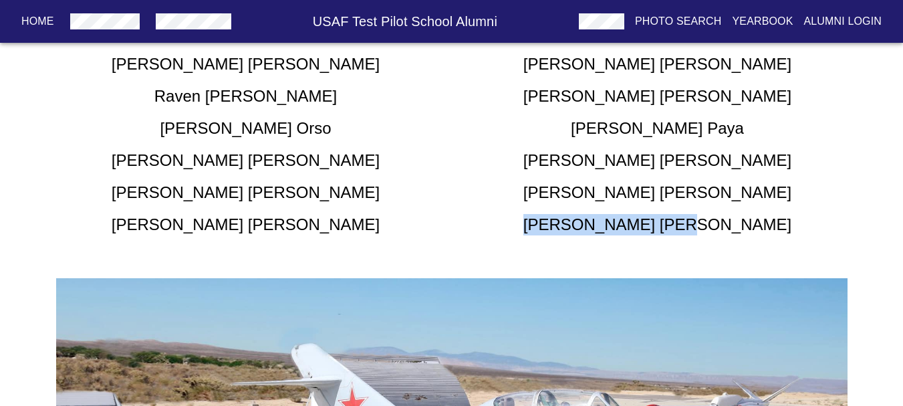
drag, startPoint x: 607, startPoint y: 214, endPoint x: 573, endPoint y: 212, distance: 33.4
click at [573, 212] on div "[PERSON_NAME] Brouze [PERSON_NAME] [PERSON_NAME] [PERSON_NAME] [PERSON_NAME] [P…" at bounding box center [451, 74] width 823 height 321
